Goal: Task Accomplishment & Management: Manage account settings

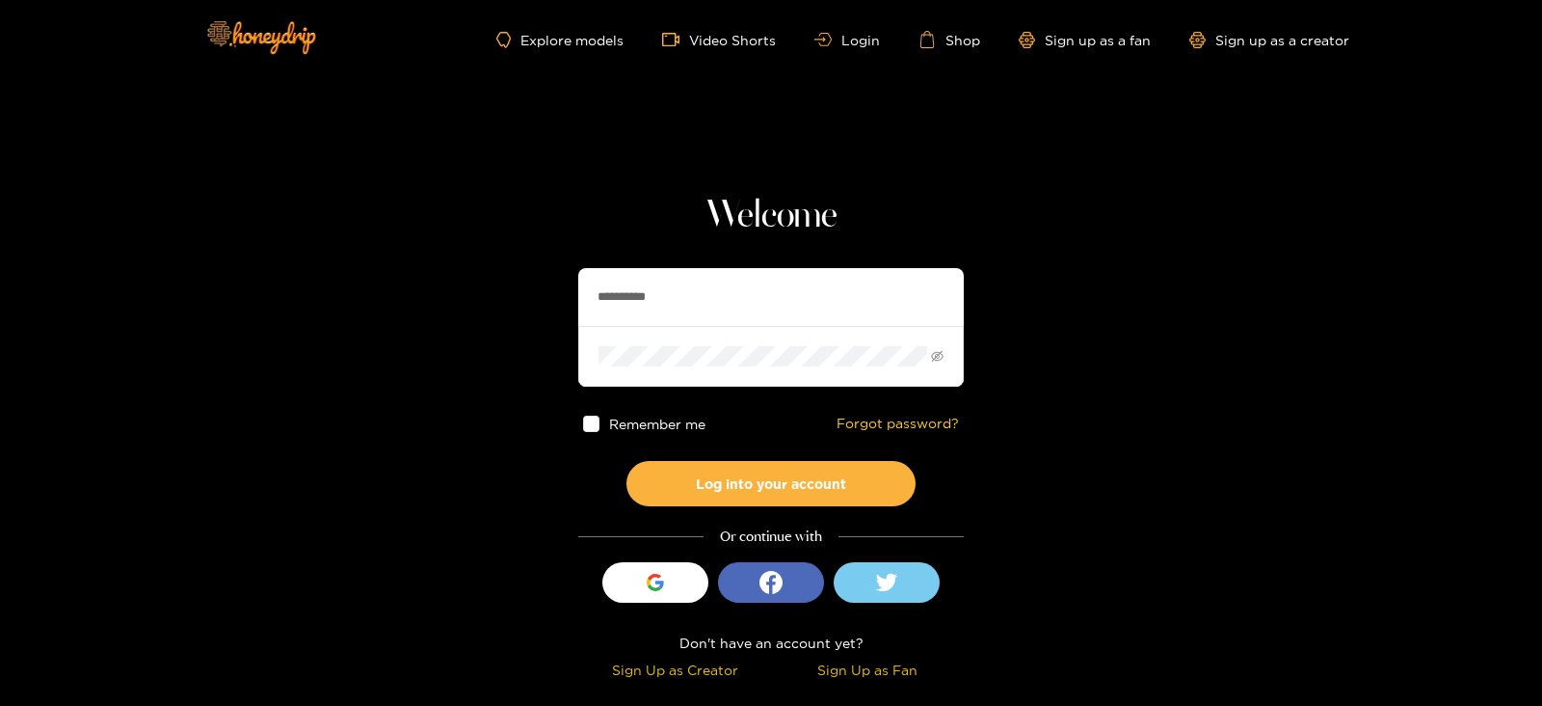
click at [858, 233] on h1 "Welcome" at bounding box center [771, 216] width 386 height 46
drag, startPoint x: 694, startPoint y: 296, endPoint x: 534, endPoint y: 315, distance: 161.2
click at [534, 315] on section "**********" at bounding box center [771, 342] width 1542 height 685
paste input "text"
type input "*********"
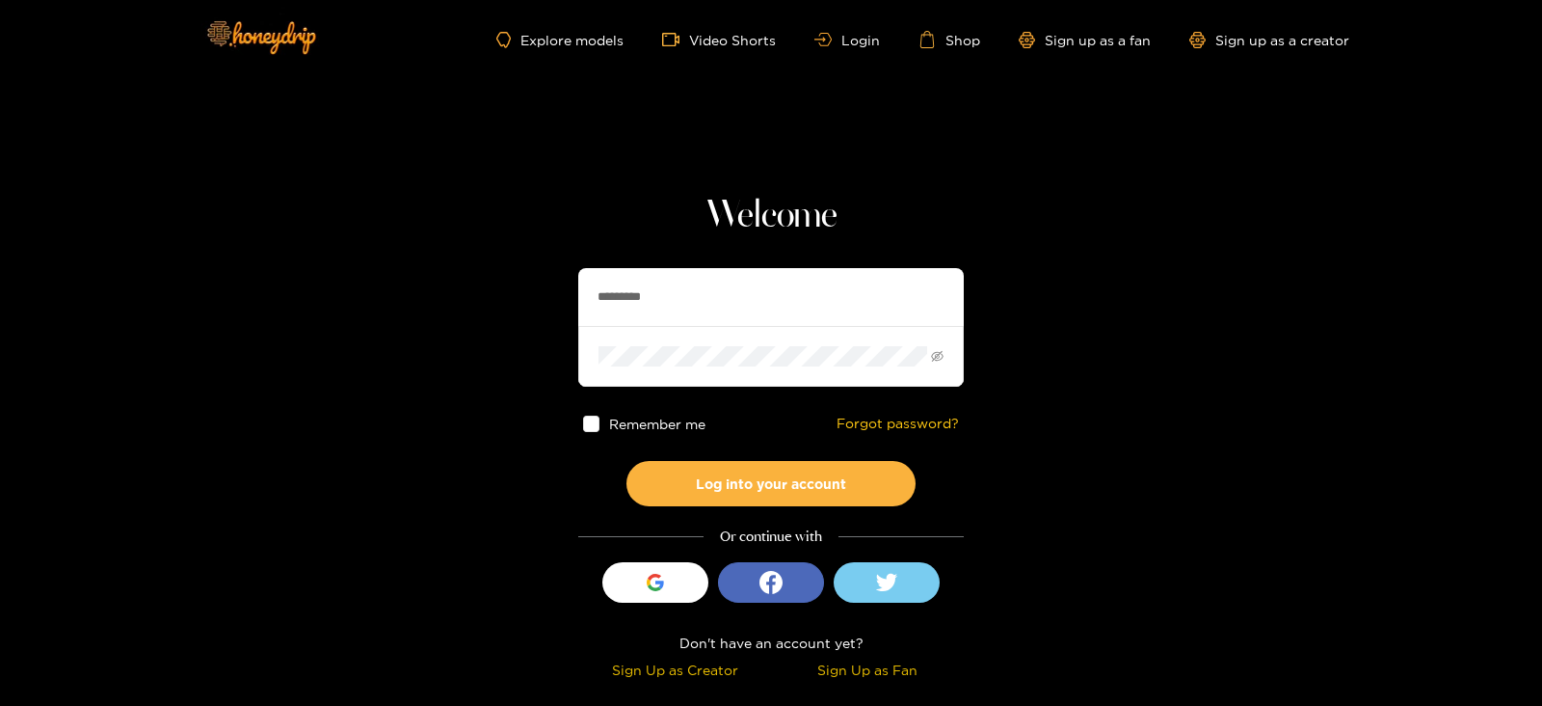
click at [627, 461] on button "Log into your account" at bounding box center [771, 483] width 289 height 45
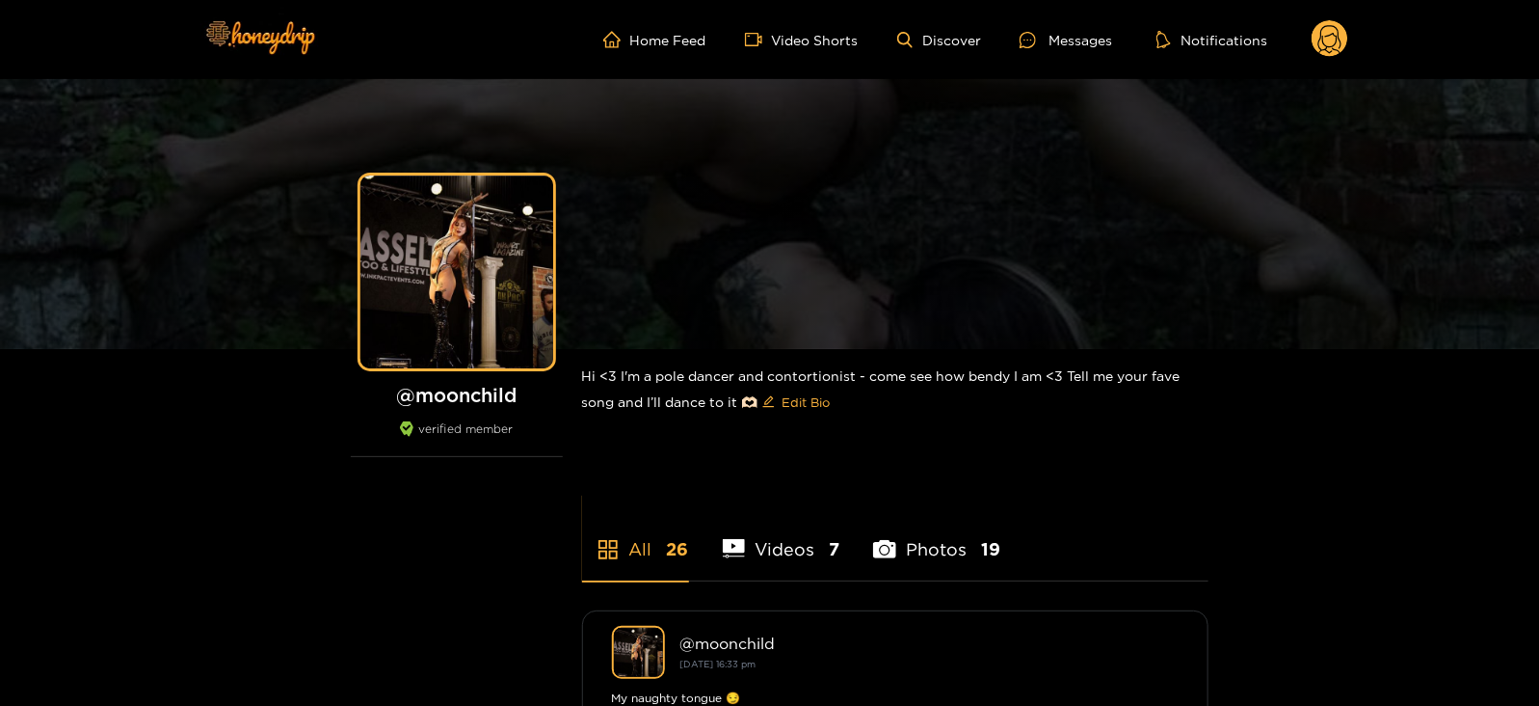
click at [1327, 53] on circle at bounding box center [1330, 38] width 37 height 37
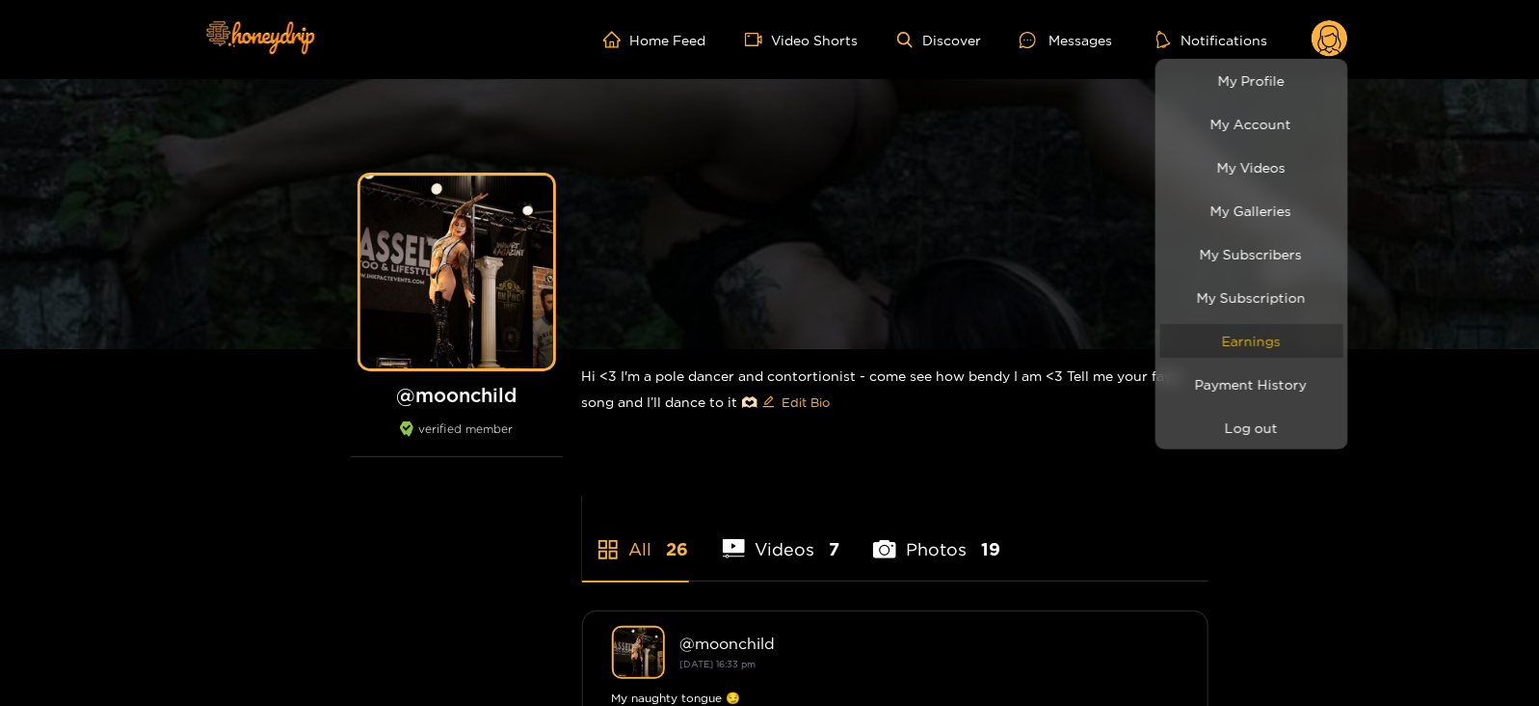
click at [1224, 353] on link "Earnings" at bounding box center [1252, 341] width 183 height 34
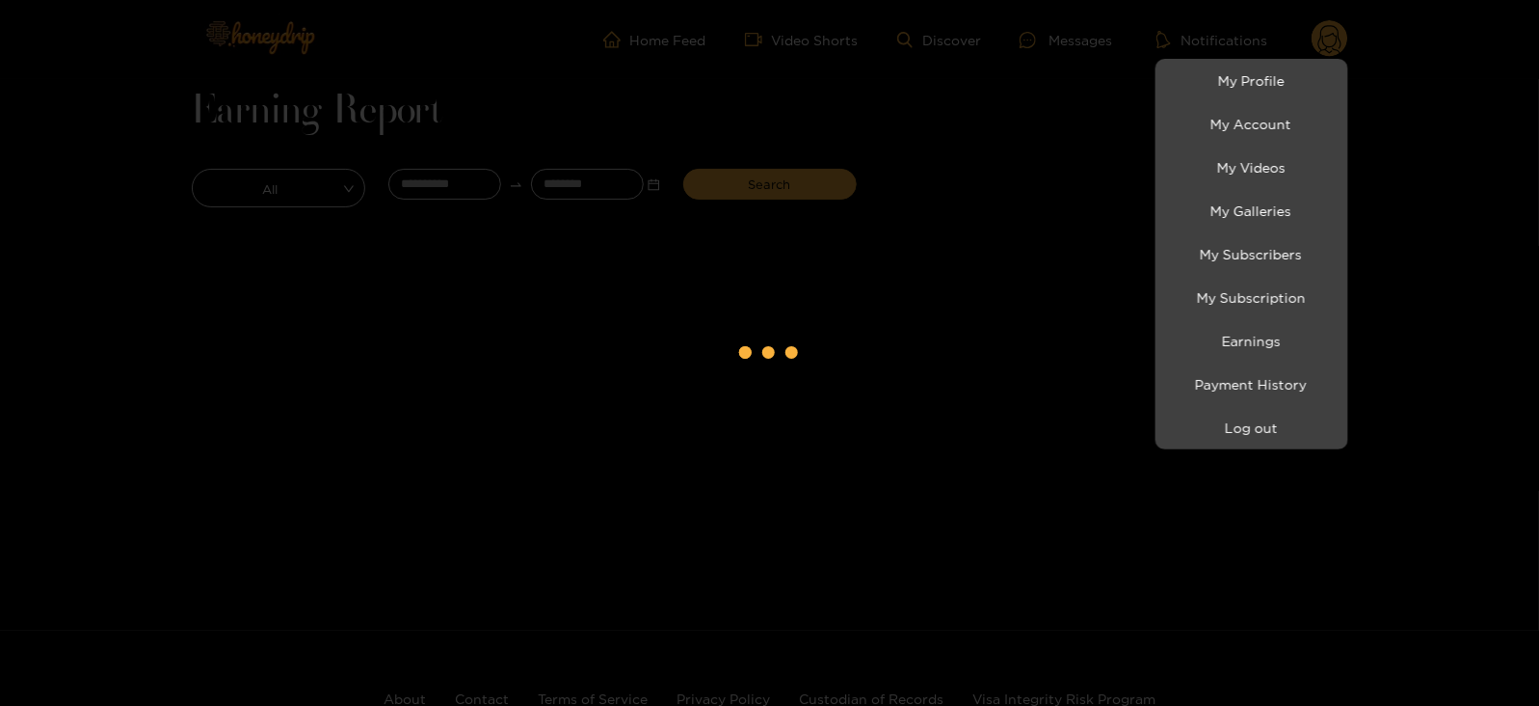
click at [405, 207] on div at bounding box center [769, 353] width 1539 height 706
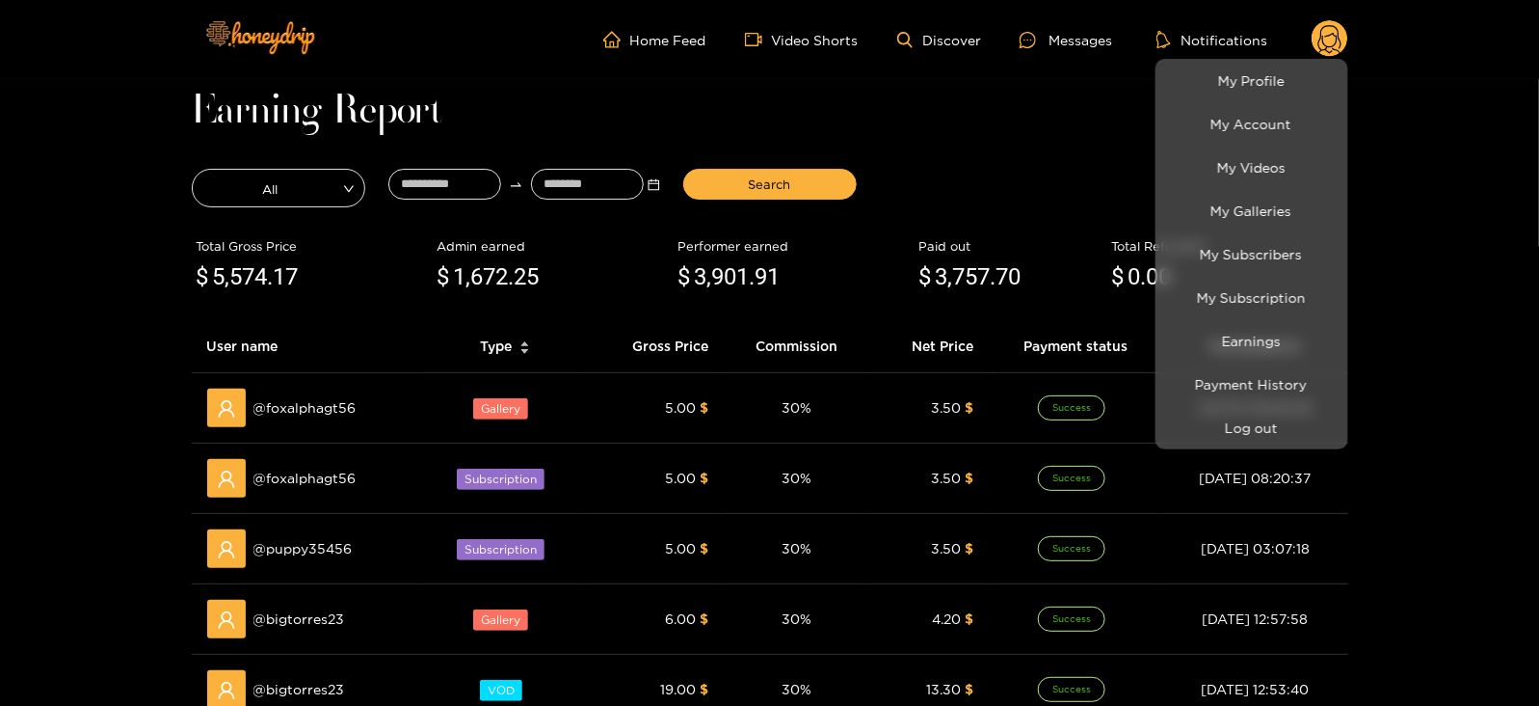
click at [427, 187] on div at bounding box center [769, 353] width 1539 height 706
click at [427, 187] on input at bounding box center [444, 184] width 113 height 31
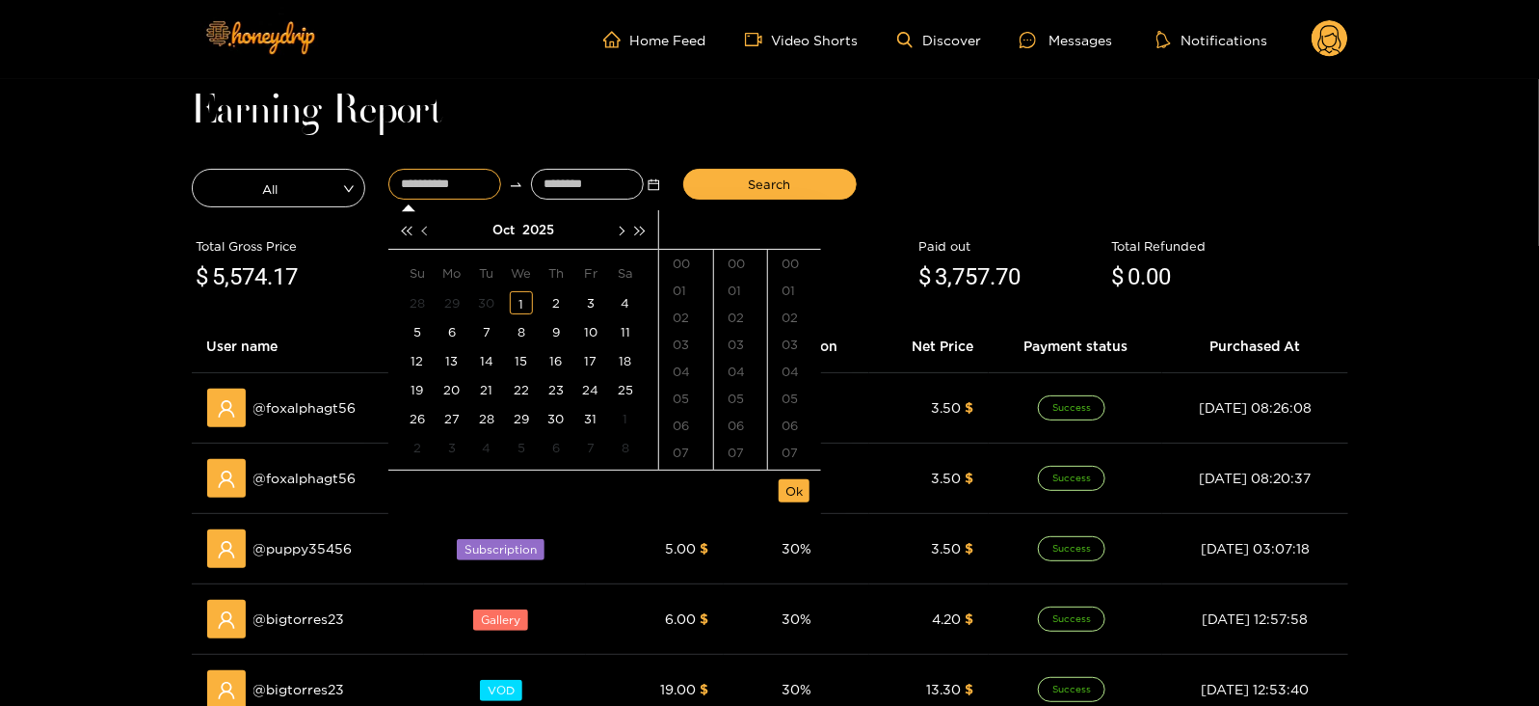
click at [428, 228] on span "button" at bounding box center [426, 231] width 10 height 10
type input "**********"
click at [423, 232] on span "button" at bounding box center [426, 231] width 10 height 10
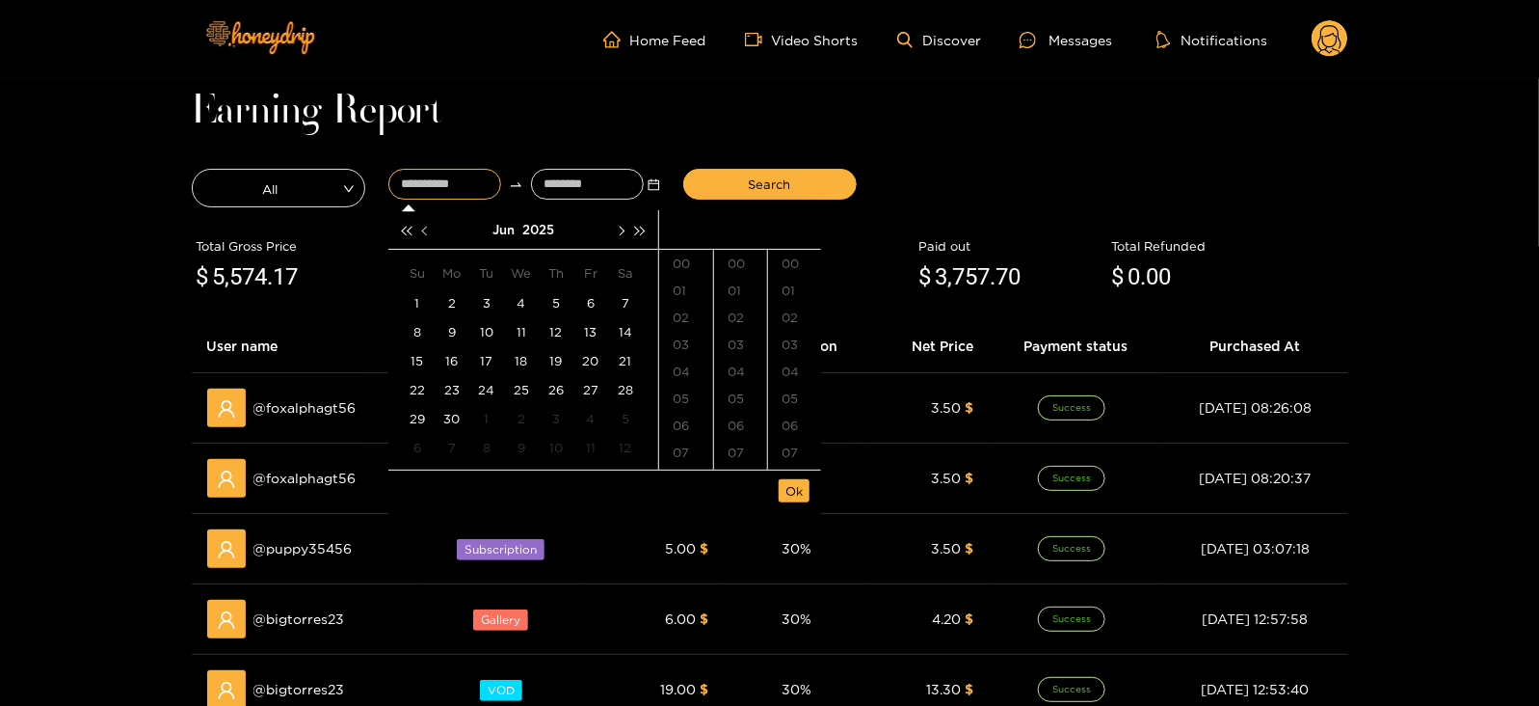
click at [423, 232] on span "button" at bounding box center [426, 231] width 10 height 10
click at [612, 224] on button "button" at bounding box center [620, 229] width 20 height 39
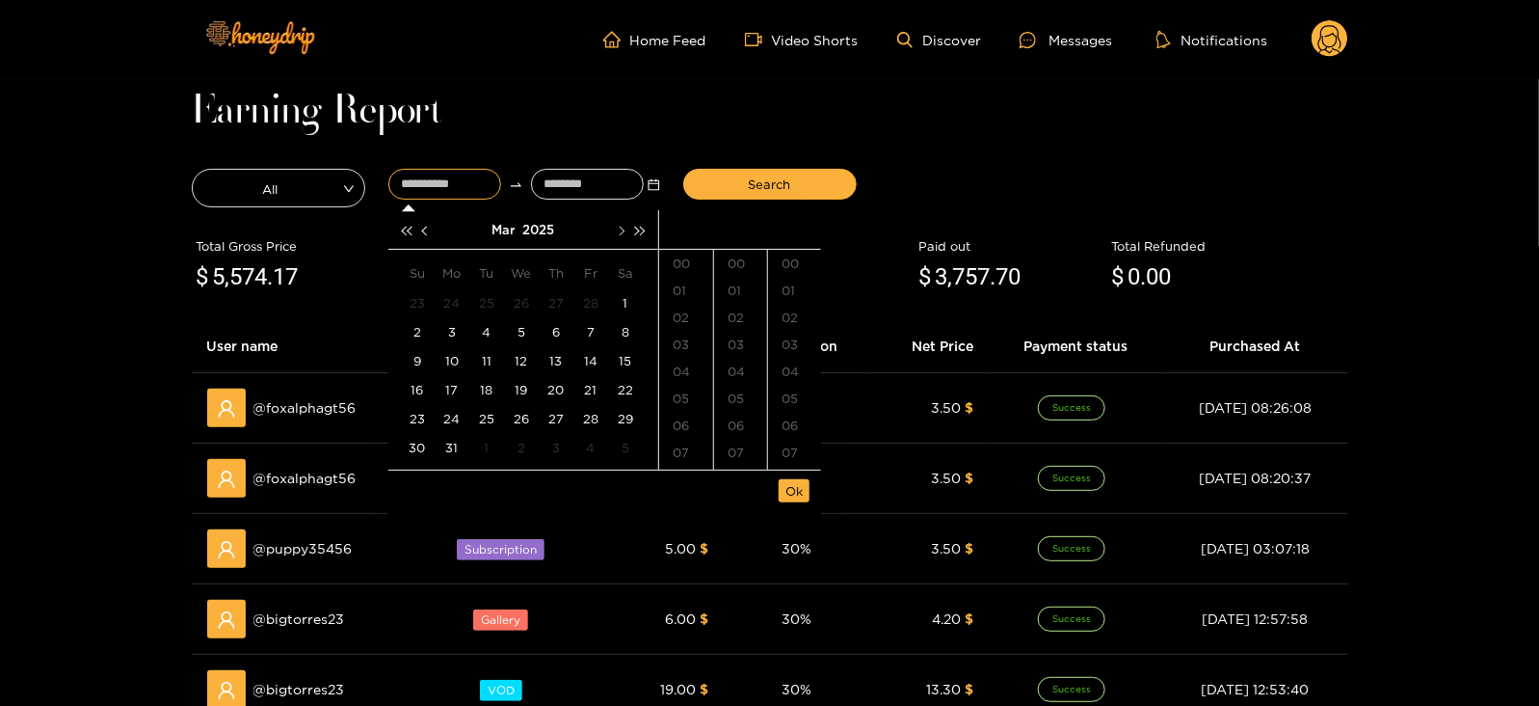
click at [617, 227] on span "button" at bounding box center [621, 231] width 10 height 10
click at [613, 226] on button "button" at bounding box center [620, 229] width 20 height 39
click at [588, 383] on div "23" at bounding box center [590, 389] width 23 height 23
type input "**********"
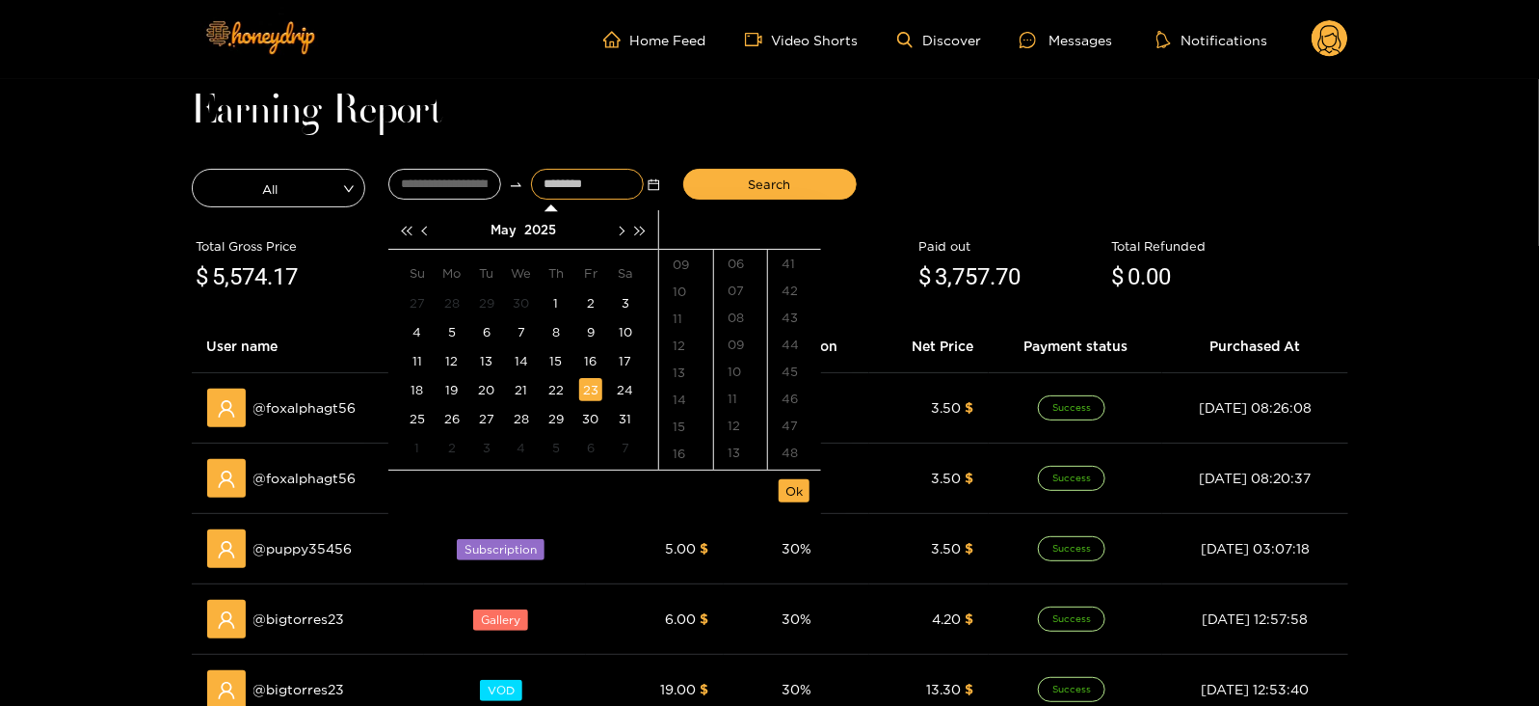
click at [566, 175] on input at bounding box center [587, 184] width 113 height 31
click at [619, 226] on span "button" at bounding box center [621, 231] width 10 height 10
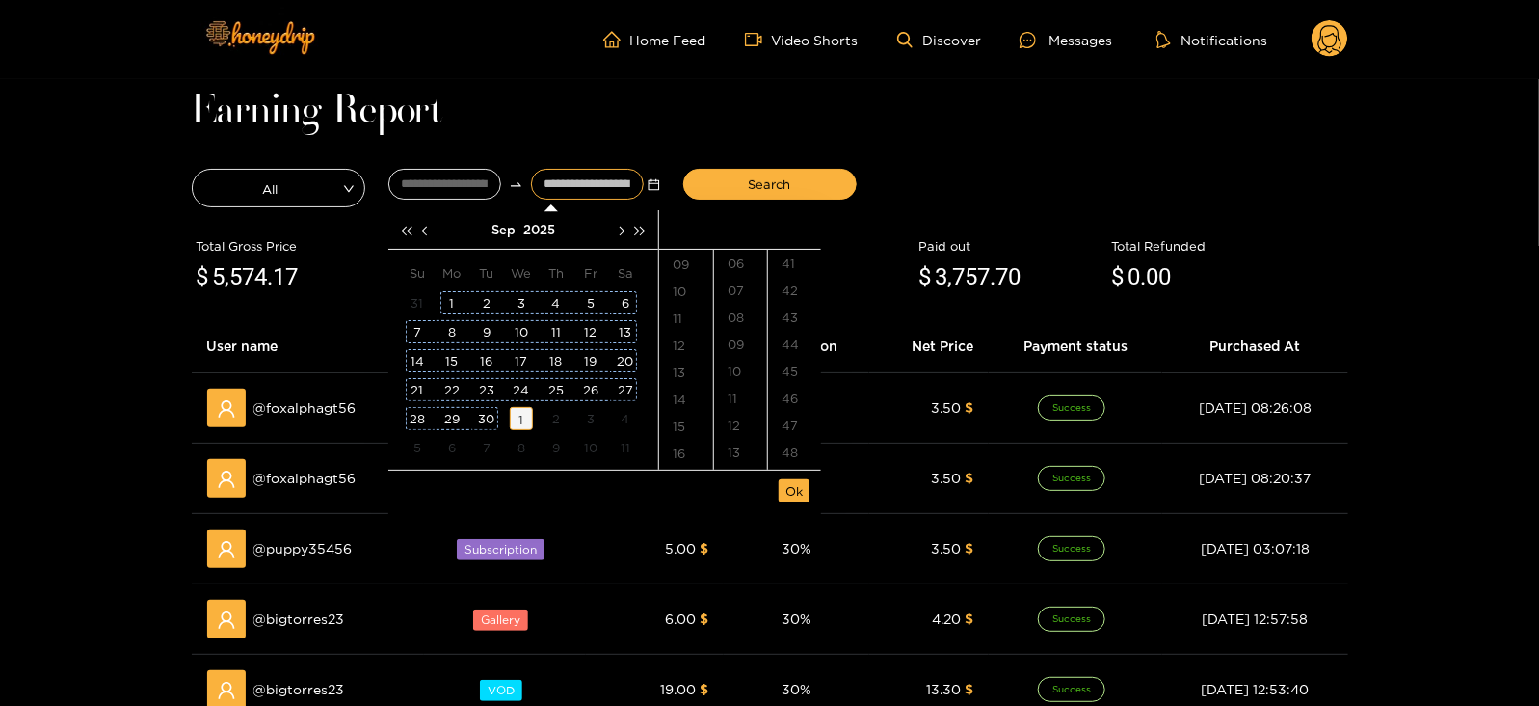
click at [526, 412] on div "1" at bounding box center [521, 418] width 23 height 23
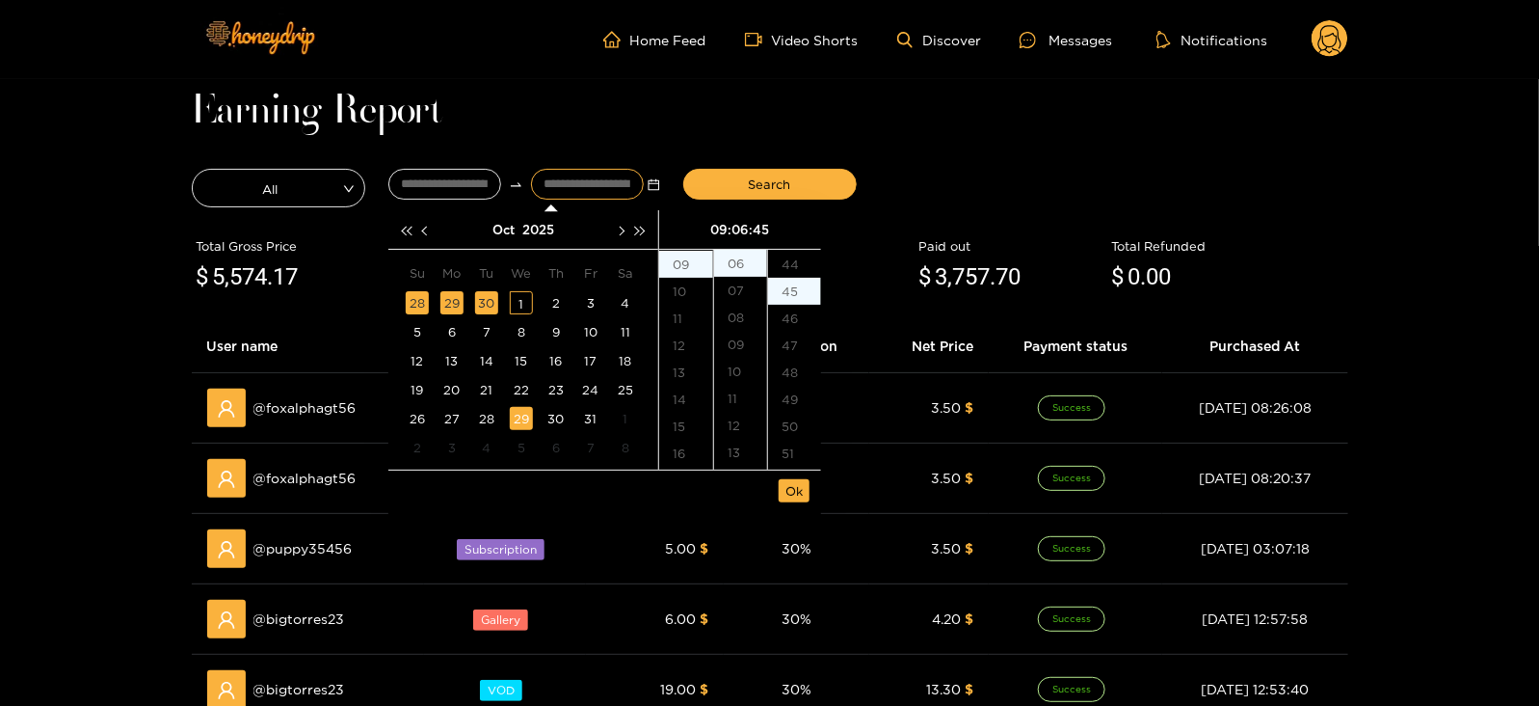
scroll to position [1215, 0]
type input "**********"
click at [792, 486] on span "Ok" at bounding box center [794, 490] width 17 height 19
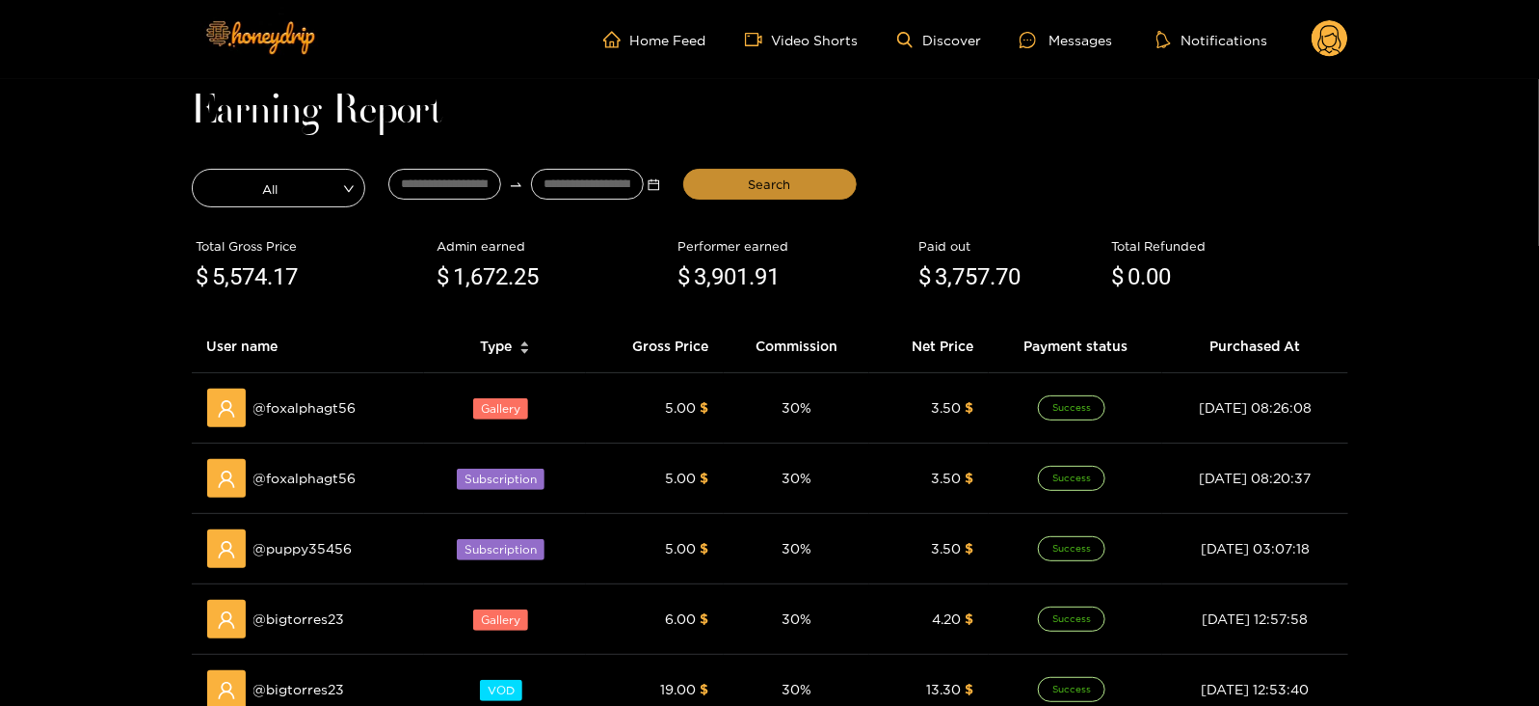
click at [759, 180] on span "Search" at bounding box center [770, 183] width 42 height 19
click at [1060, 48] on div "Messages" at bounding box center [1066, 40] width 93 height 22
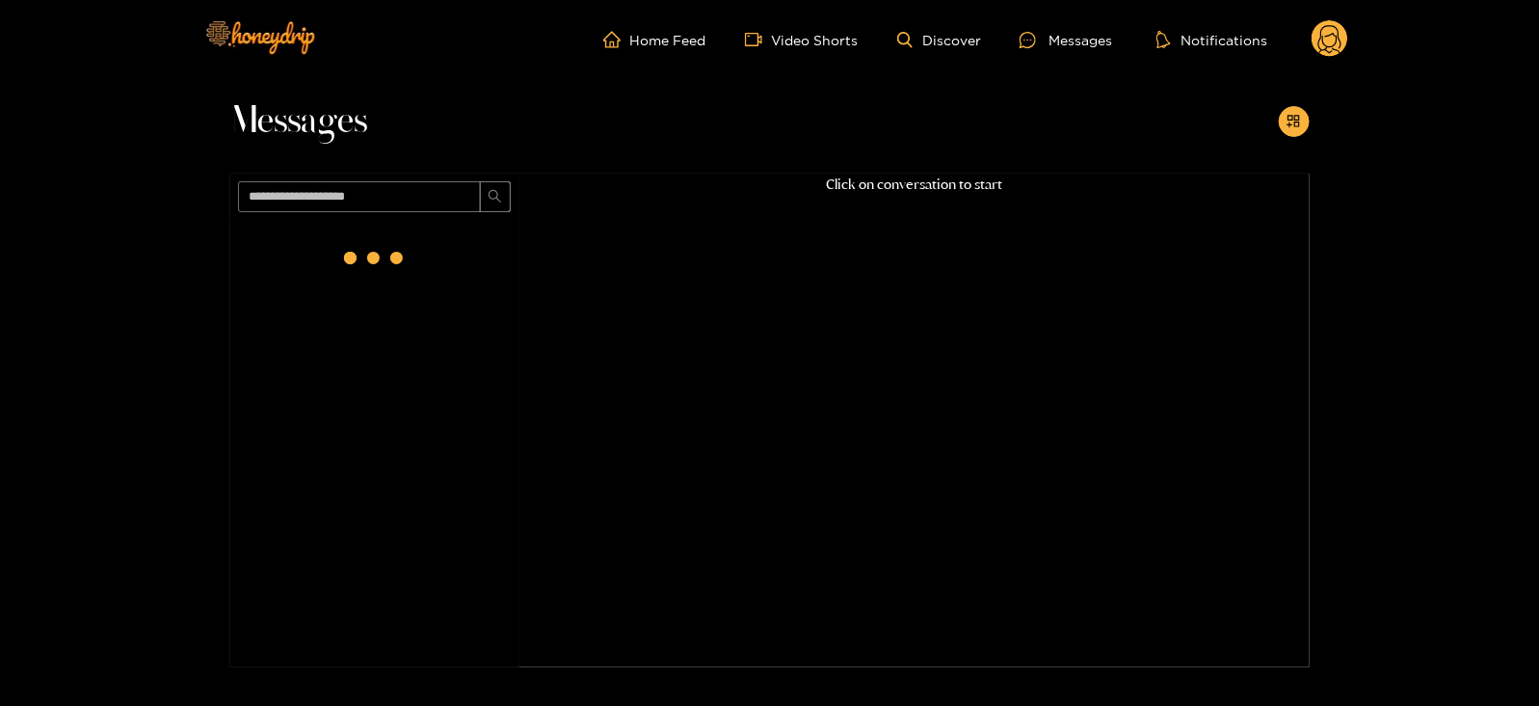
click at [1321, 46] on circle at bounding box center [1330, 38] width 37 height 37
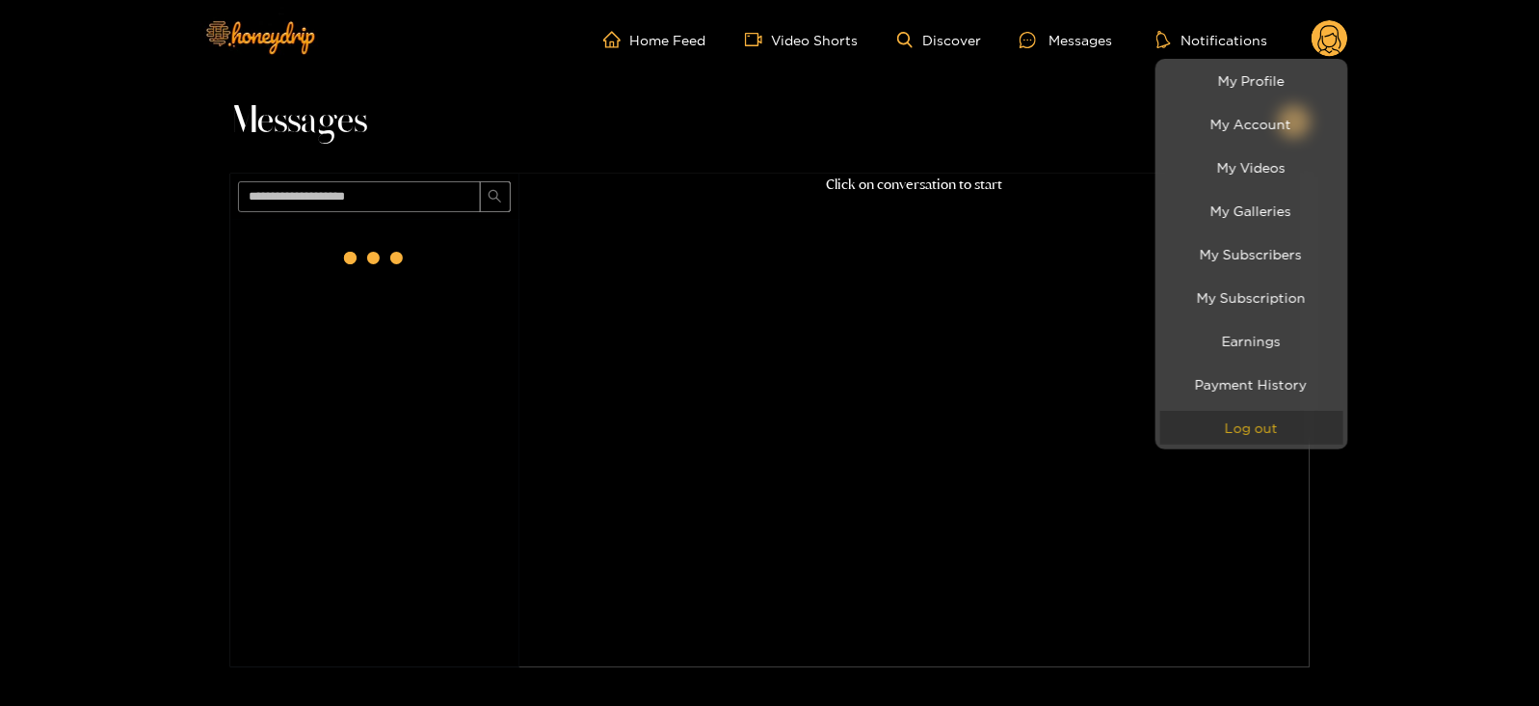
click at [1296, 423] on button "Log out" at bounding box center [1252, 428] width 183 height 34
